Goal: Communication & Community: Share content

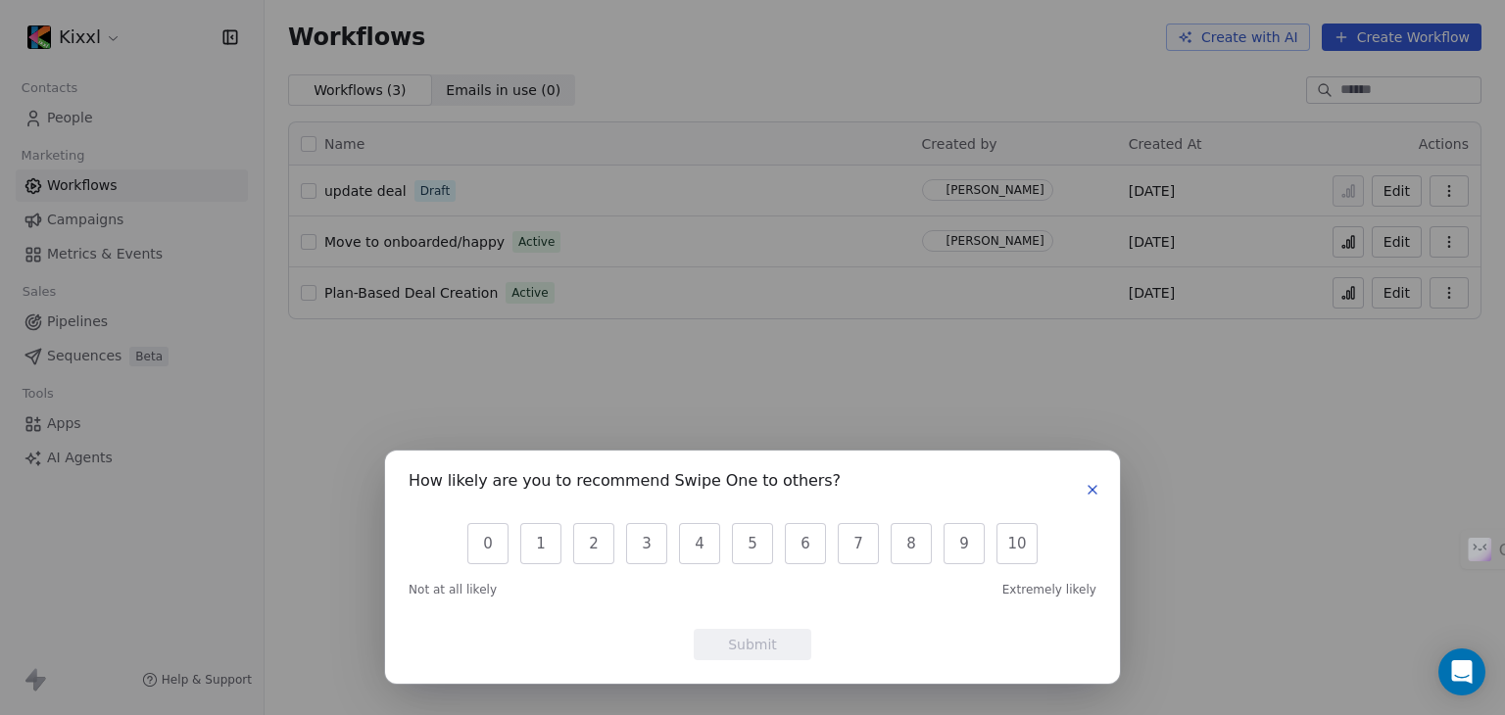
click at [1085, 482] on icon "button" at bounding box center [1093, 490] width 16 height 16
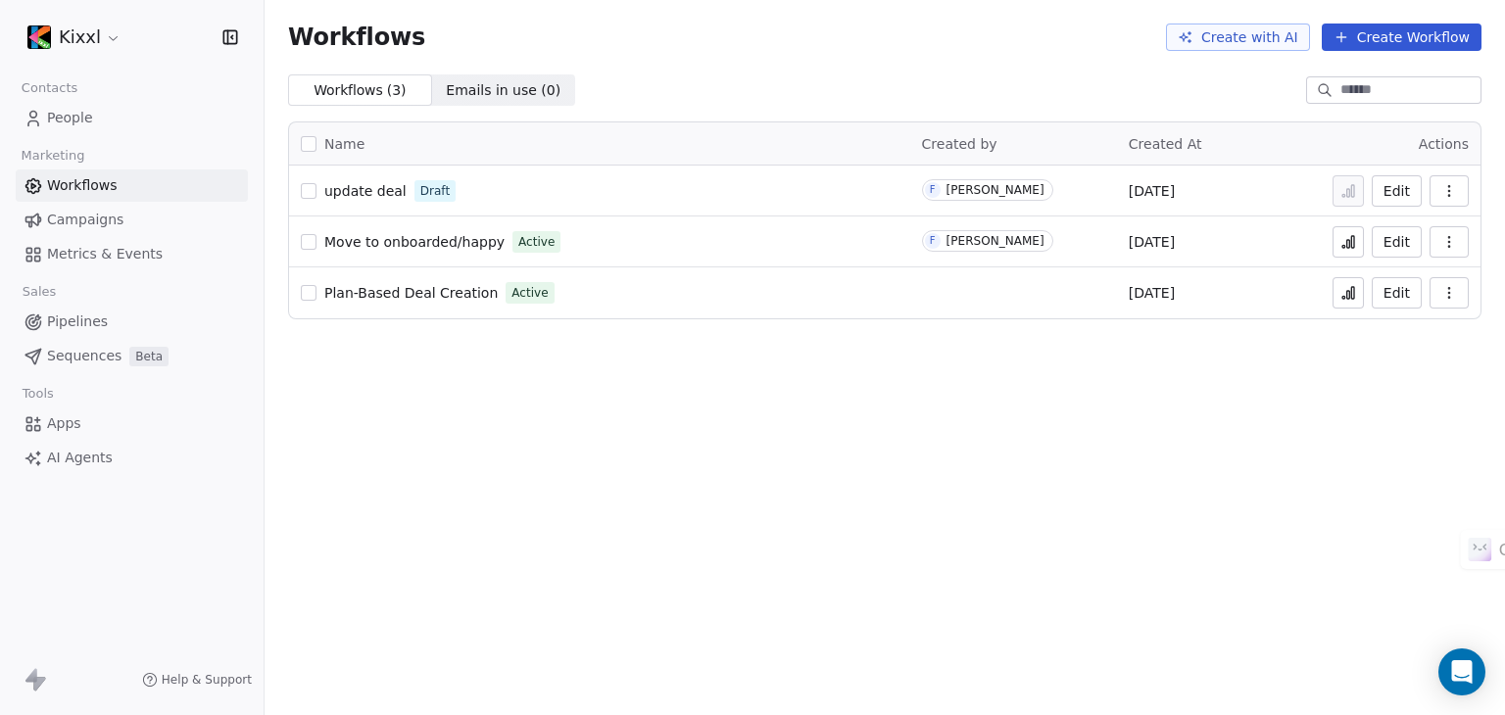
click at [51, 109] on span "People" at bounding box center [70, 118] width 46 height 21
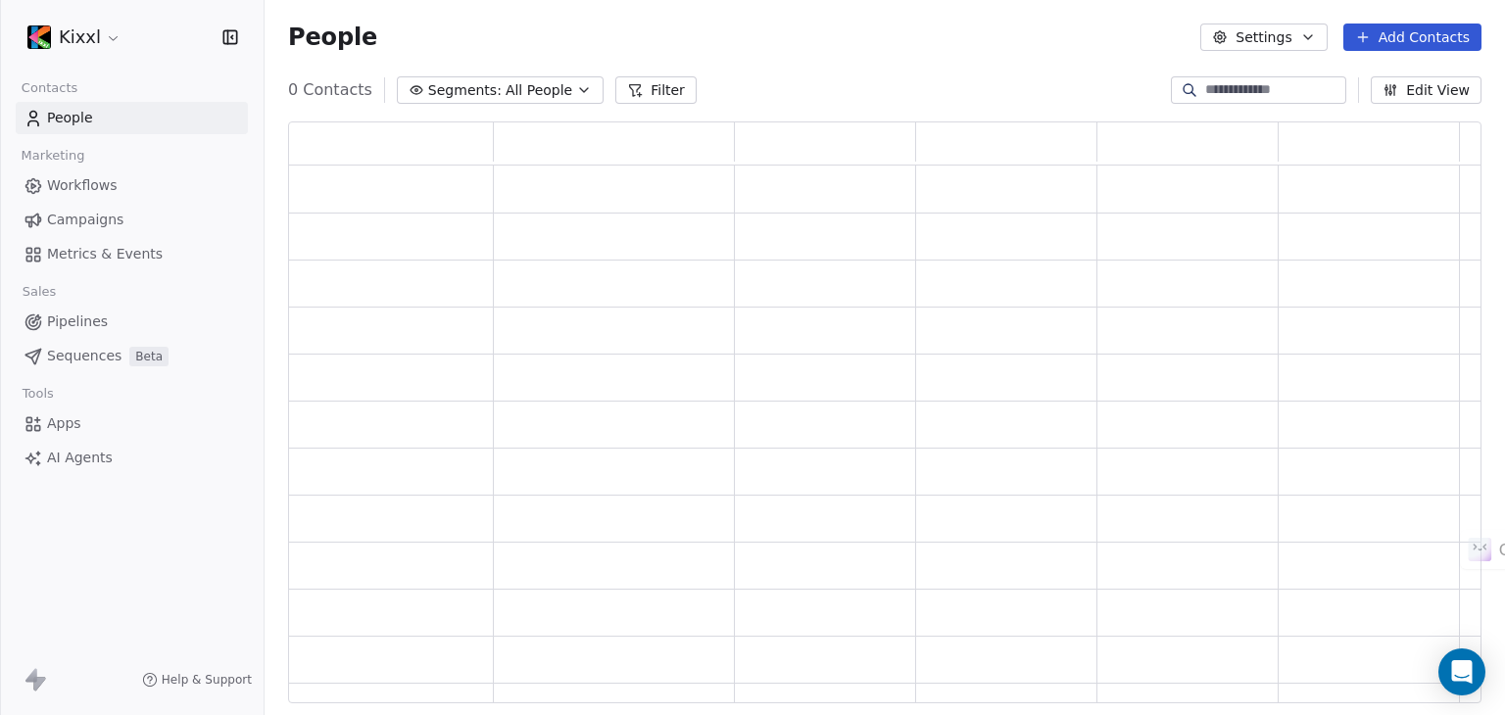
scroll to position [566, 1178]
click at [1227, 83] on input at bounding box center [1273, 90] width 137 height 20
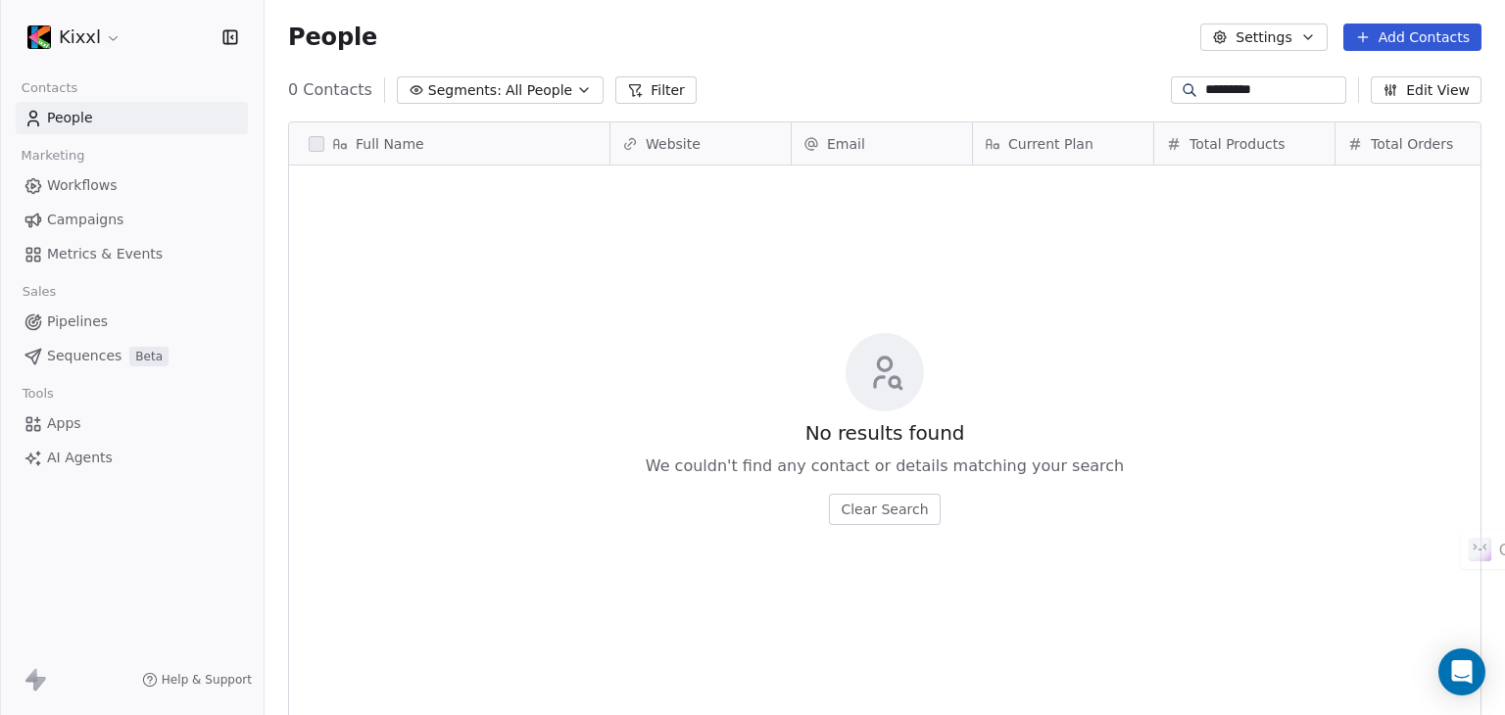
scroll to position [613, 1225]
click at [1227, 84] on input "*********" at bounding box center [1273, 90] width 137 height 20
type input "*****"
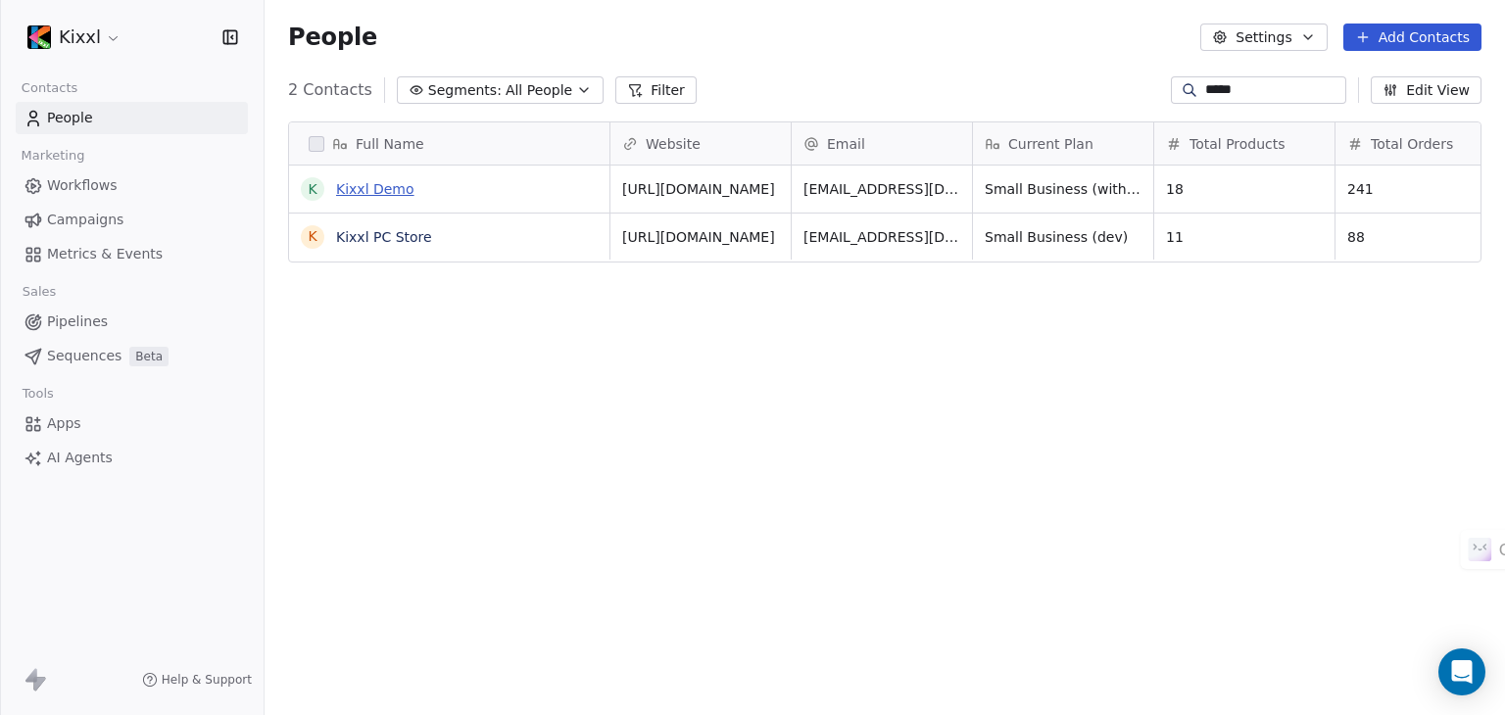
click at [389, 189] on link "Kixxl Demo" at bounding box center [375, 189] width 78 height 16
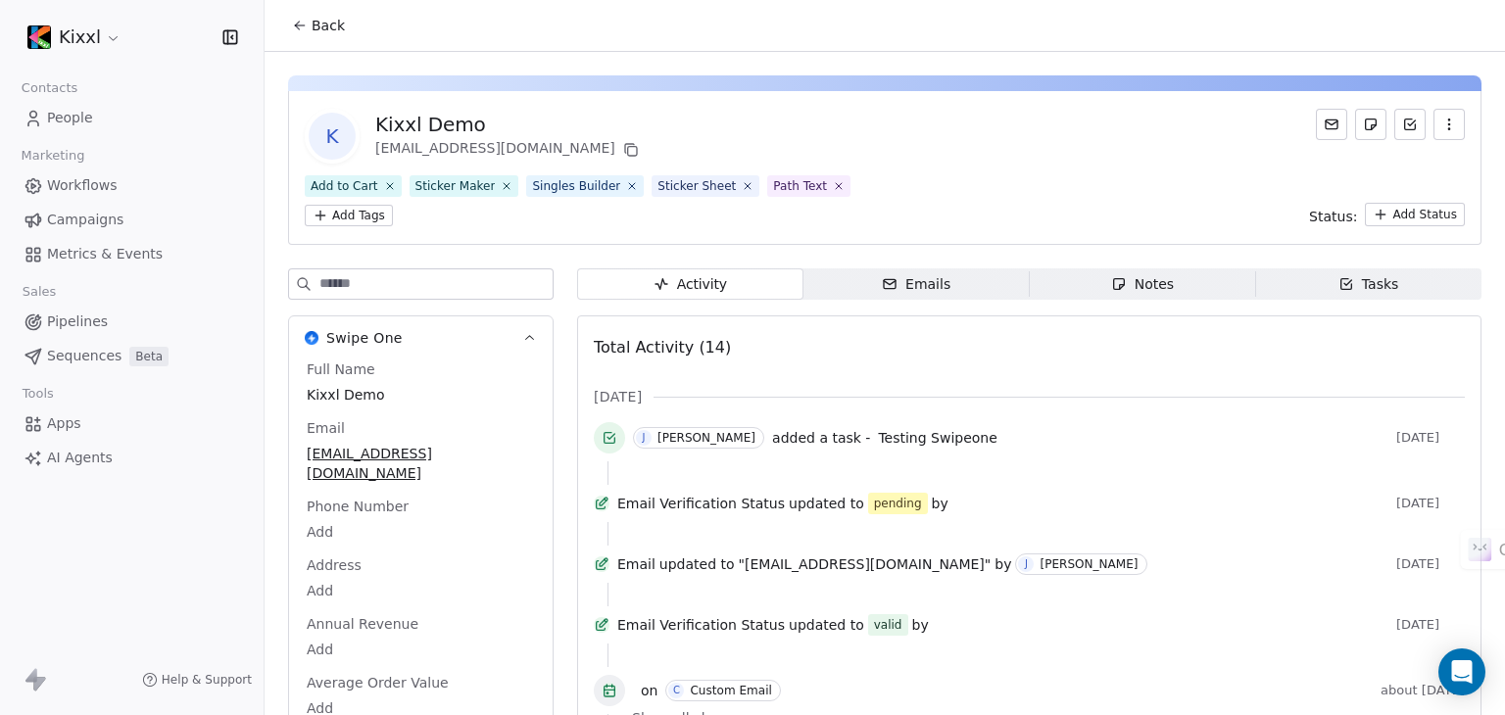
click at [995, 289] on span "Emails Emails" at bounding box center [917, 284] width 226 height 31
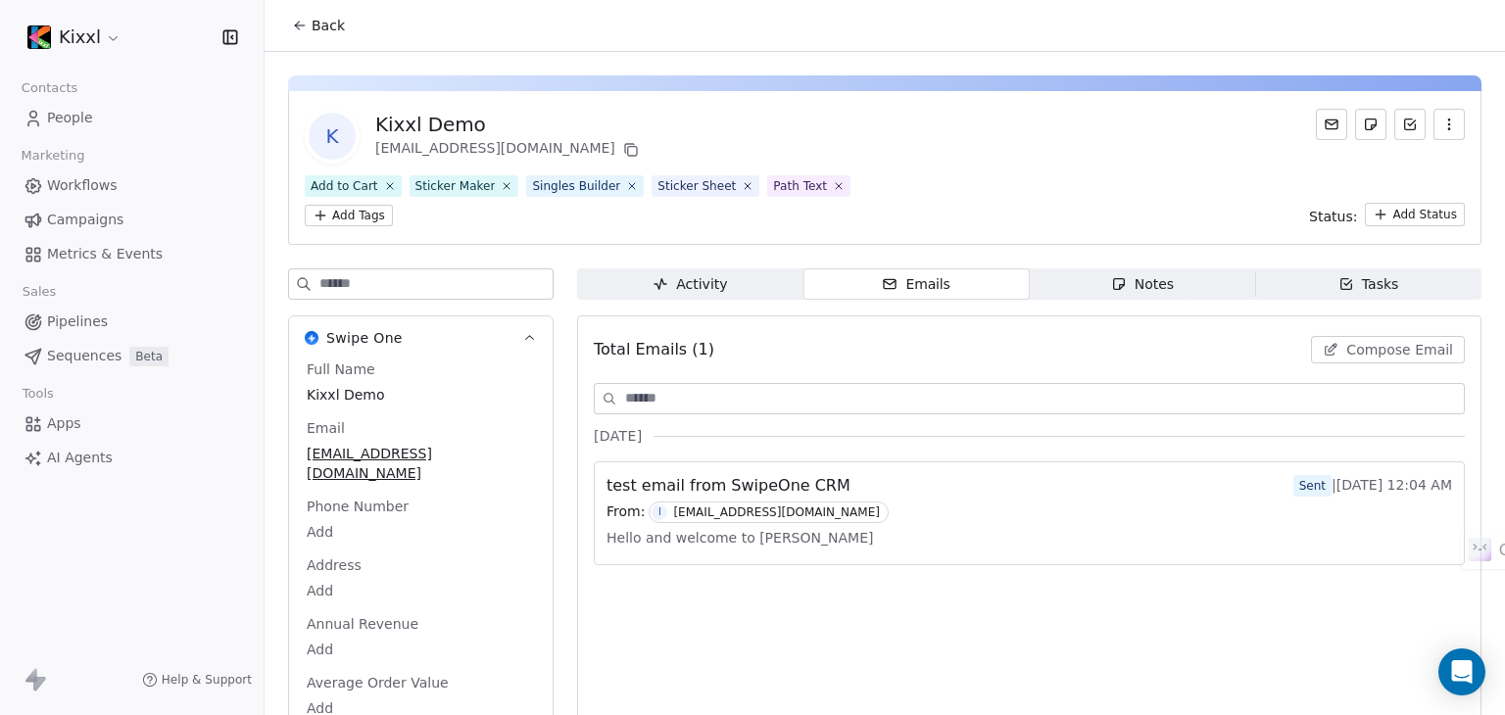
scroll to position [66, 0]
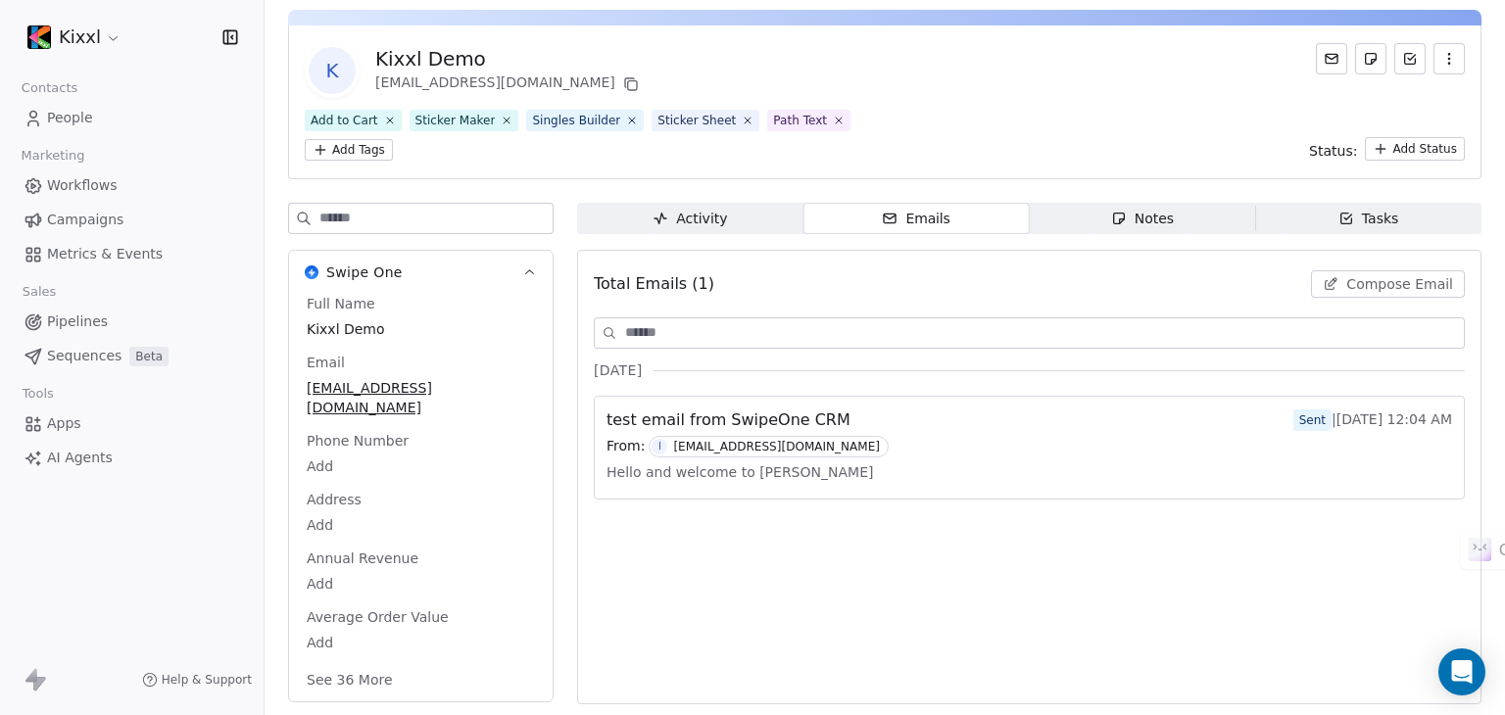
click at [474, 358] on div "Email [EMAIL_ADDRESS][DOMAIN_NAME]" at bounding box center [421, 386] width 236 height 67
click at [512, 393] on span "[EMAIL_ADDRESS][DOMAIN_NAME]" at bounding box center [421, 398] width 226 height 39
click at [509, 389] on span "[EMAIL_ADDRESS][DOMAIN_NAME]" at bounding box center [421, 398] width 226 height 39
type input "*"
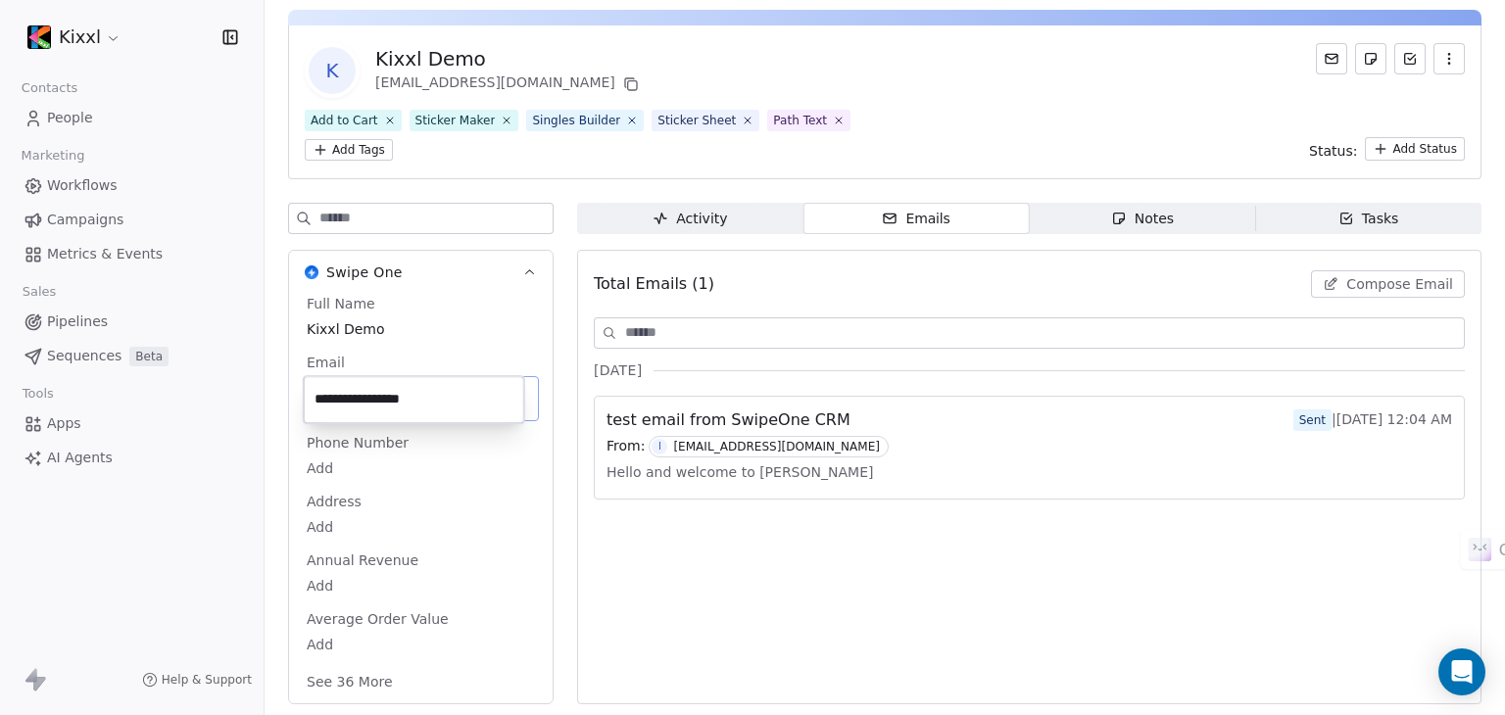
type input "**********"
click at [891, 538] on div "Total Emails (1) Compose Email [DATE] test email from SwipeOne CRM Sent | [DATE…" at bounding box center [1029, 477] width 871 height 429
click at [858, 427] on div "test email from SwipeOne CRM Sent | [DATE] 12:04 AM" at bounding box center [1030, 421] width 846 height 24
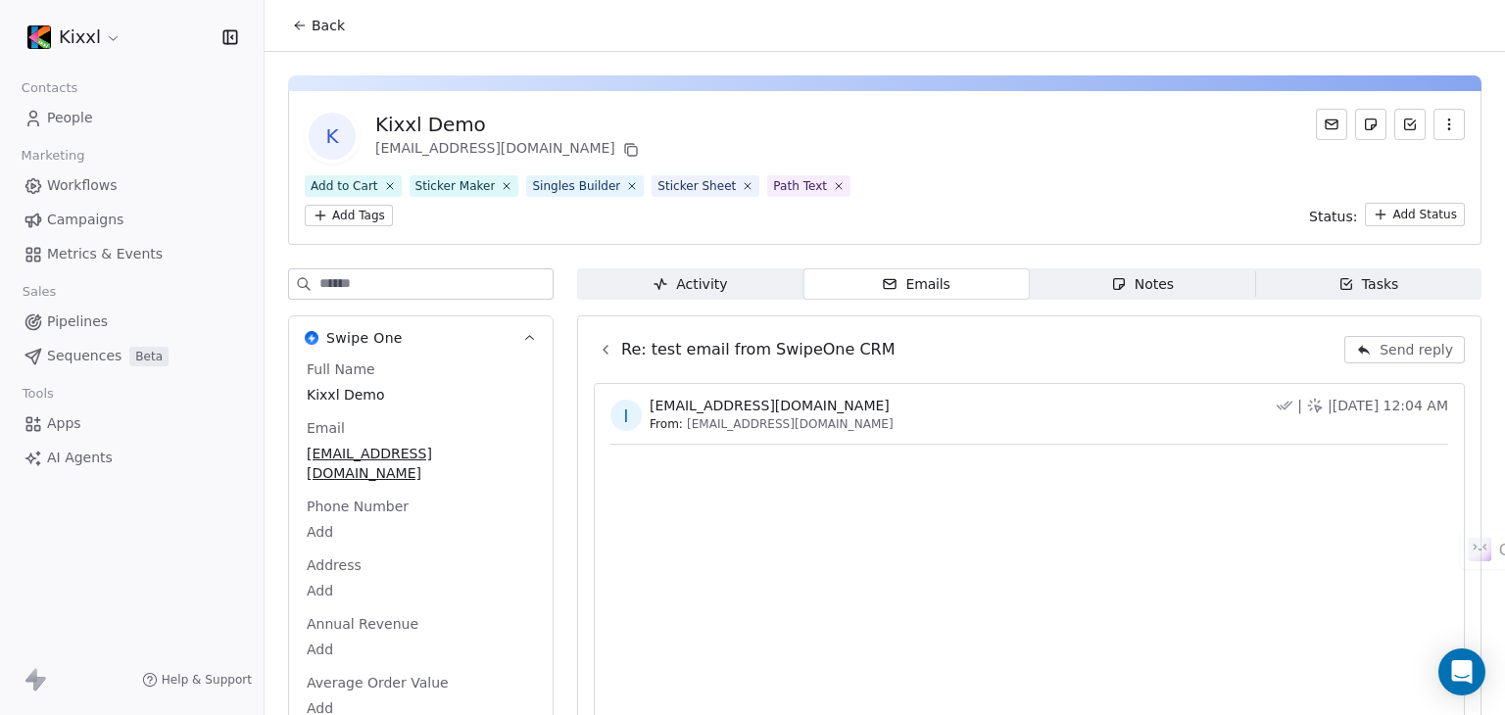
click at [898, 283] on div "Emails" at bounding box center [916, 284] width 69 height 21
click at [728, 288] on span "Activity Activity" at bounding box center [690, 284] width 226 height 31
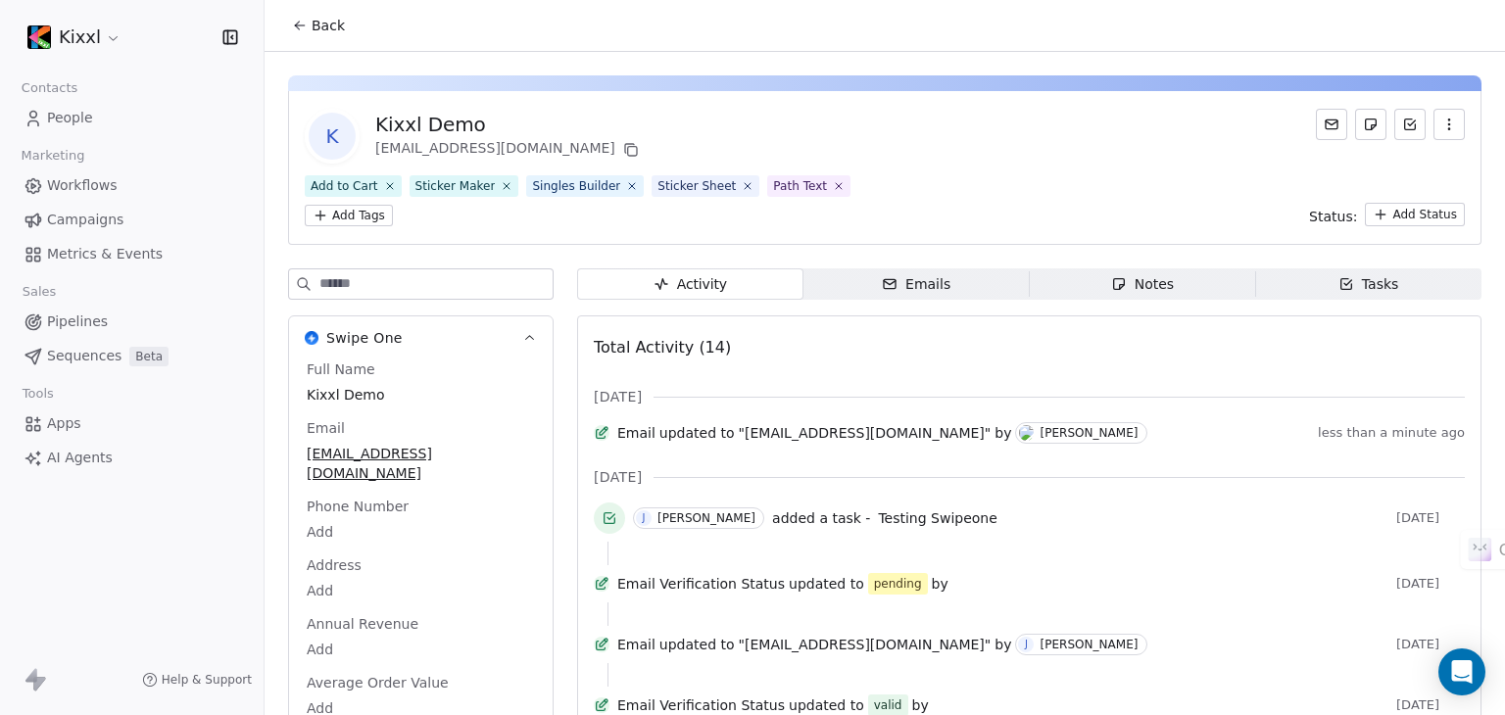
click at [908, 283] on div "Emails" at bounding box center [916, 284] width 69 height 21
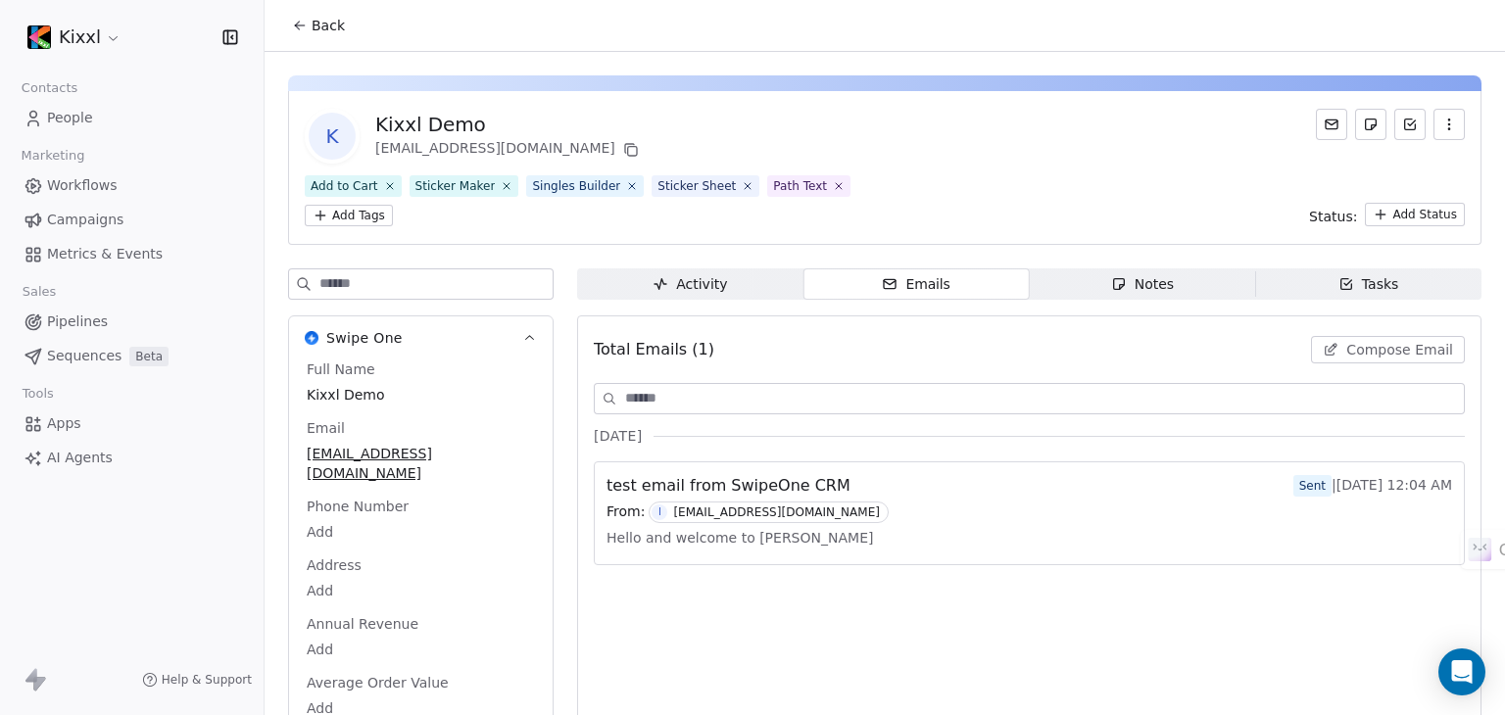
click at [1382, 343] on span "Compose Email" at bounding box center [1399, 350] width 107 height 20
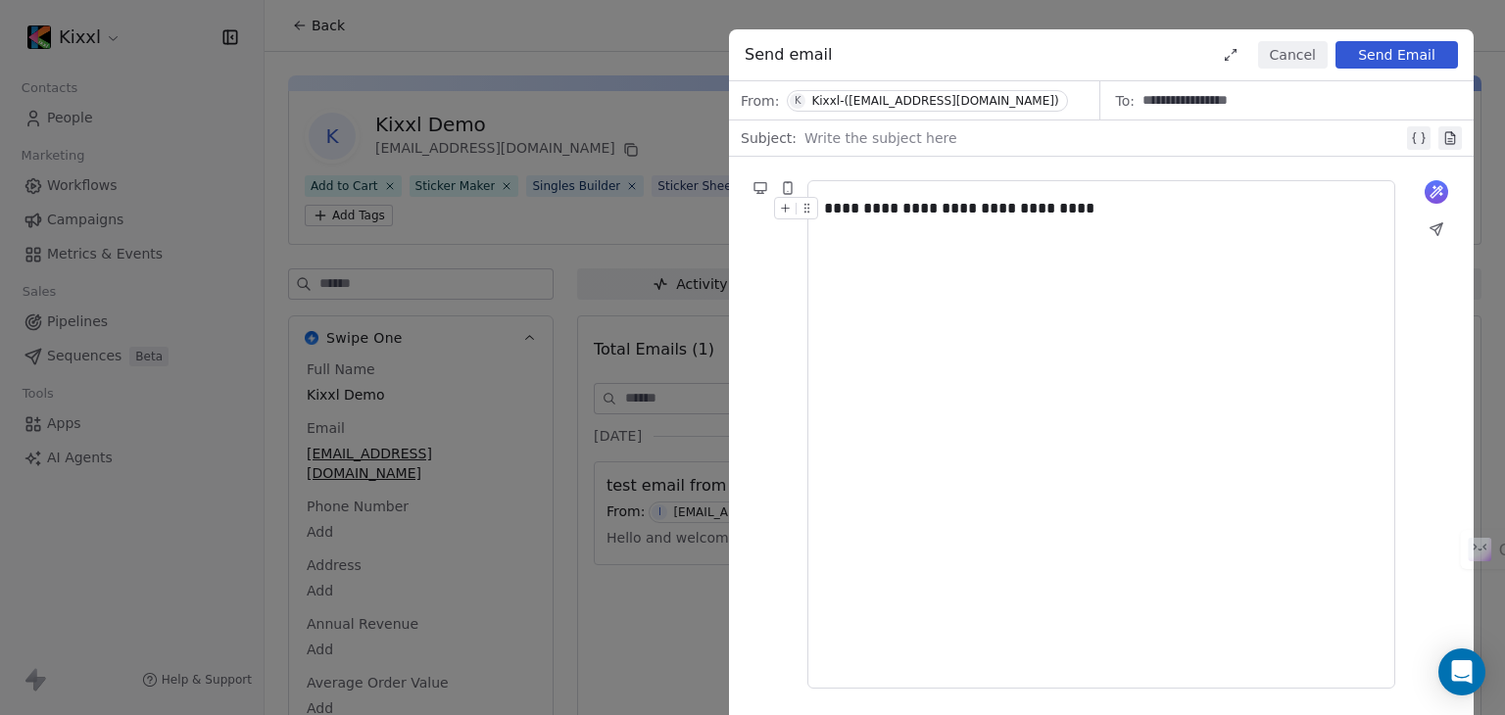
click at [902, 133] on div at bounding box center [1104, 138] width 599 height 24
click at [1383, 54] on button "Send Email" at bounding box center [1397, 54] width 122 height 27
